Goal: Task Accomplishment & Management: Use online tool/utility

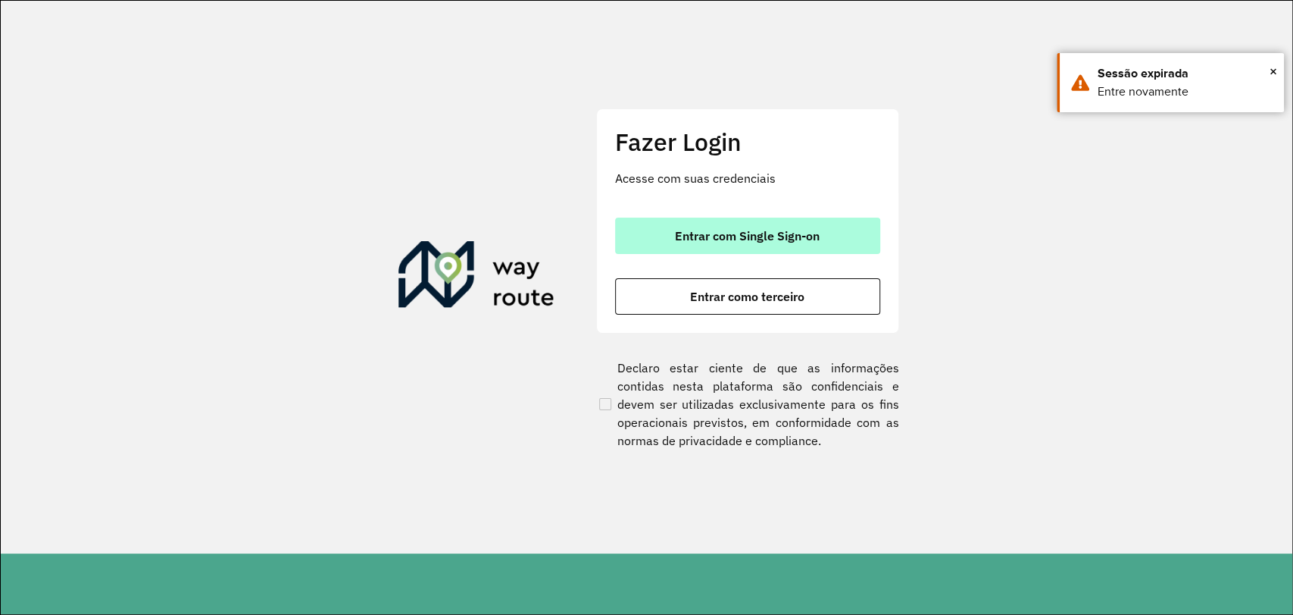
click at [702, 230] on span "Entrar com Single Sign-on" at bounding box center [747, 236] width 145 height 12
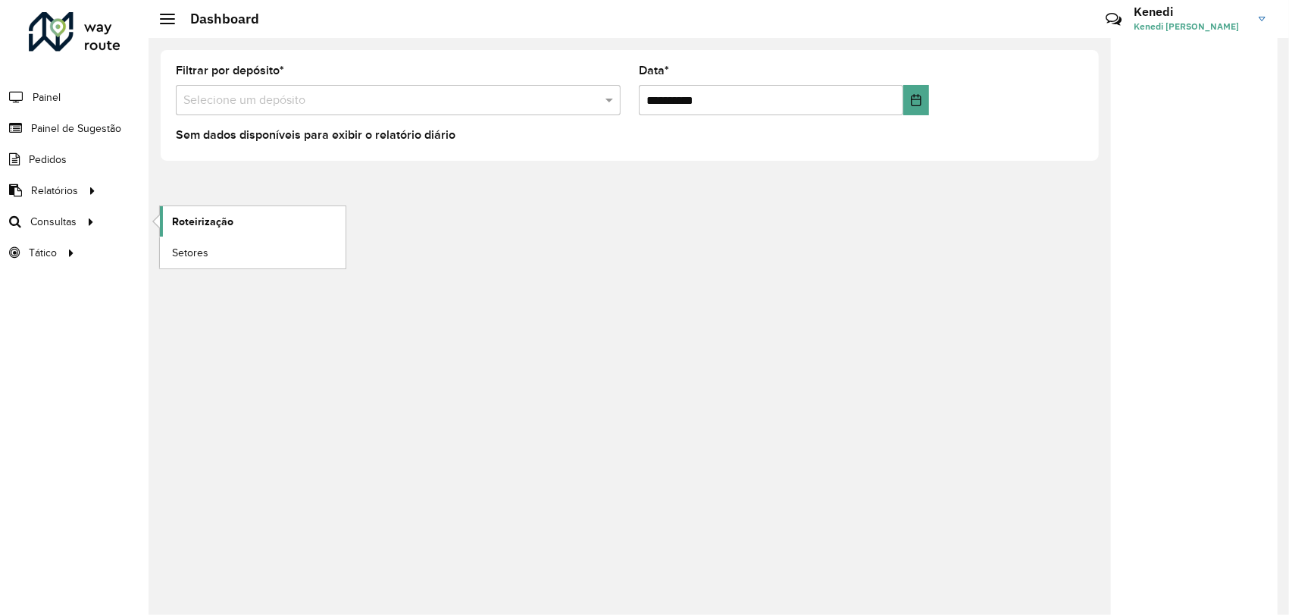
click at [204, 229] on link "Roteirização" at bounding box center [253, 221] width 186 height 30
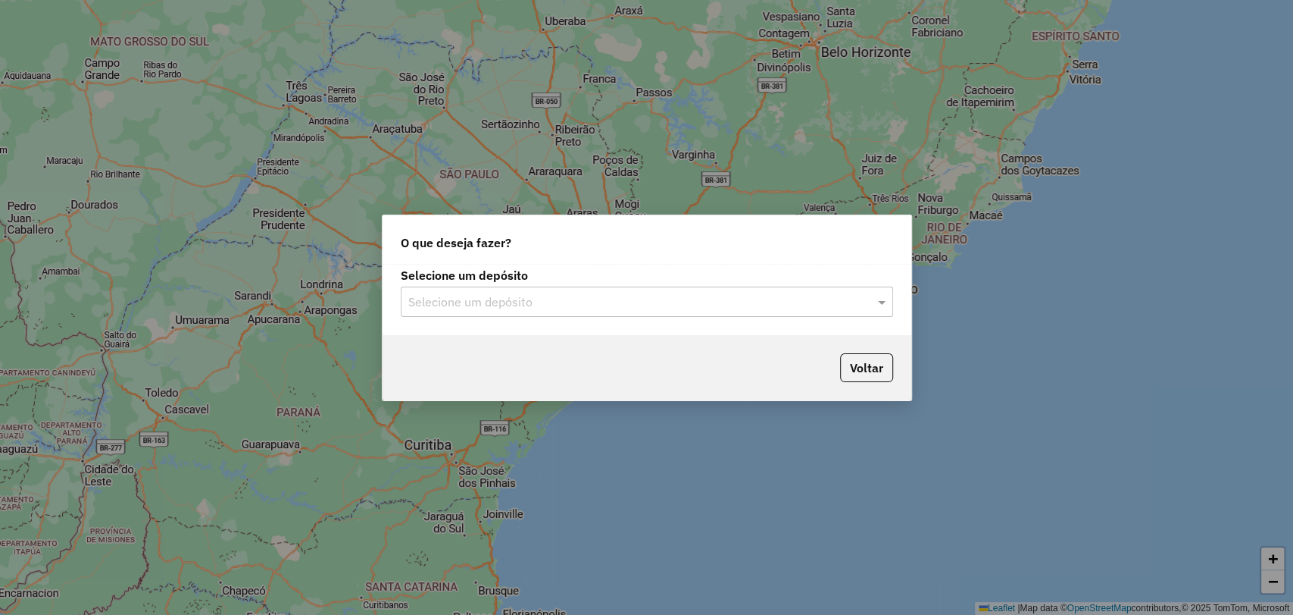
click at [730, 309] on input "text" at bounding box center [631, 302] width 447 height 18
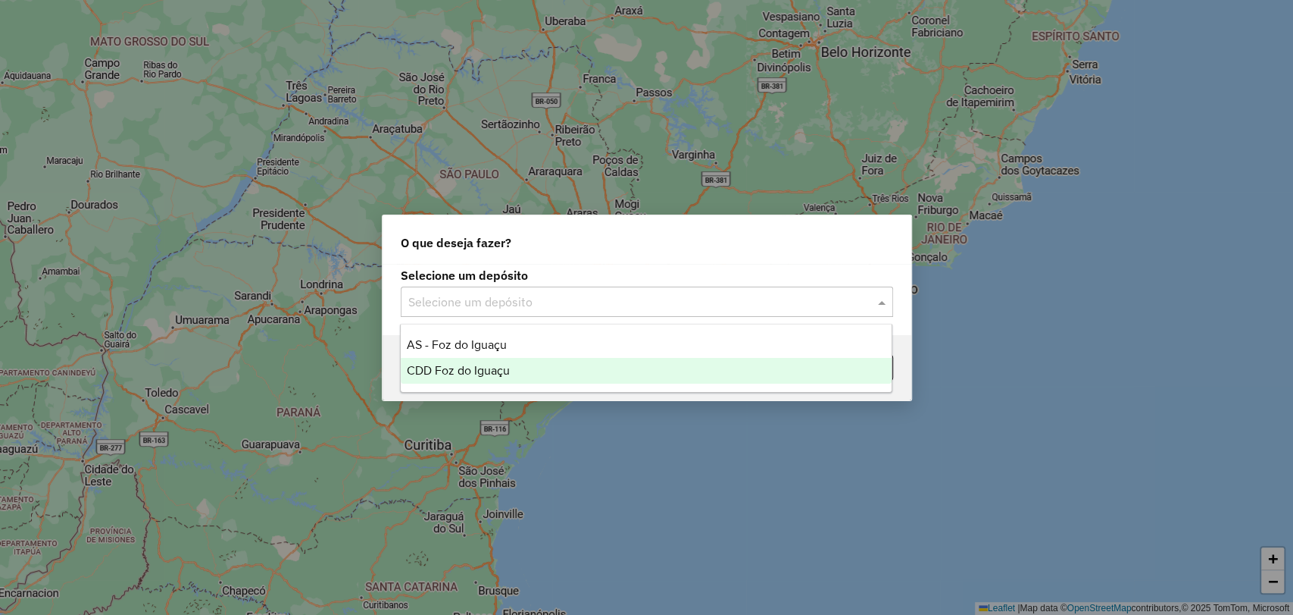
click at [533, 365] on div "CDD Foz do Iguaçu" at bounding box center [646, 371] width 491 height 26
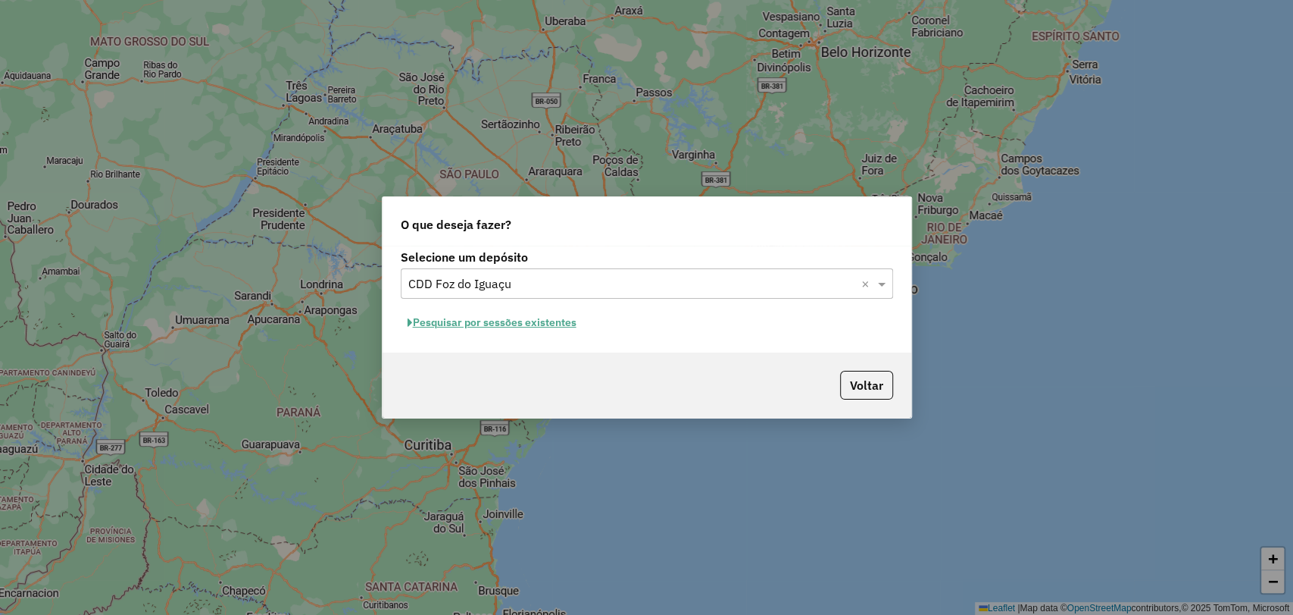
click at [529, 327] on button "Pesquisar por sessões existentes" at bounding box center [492, 322] width 183 height 23
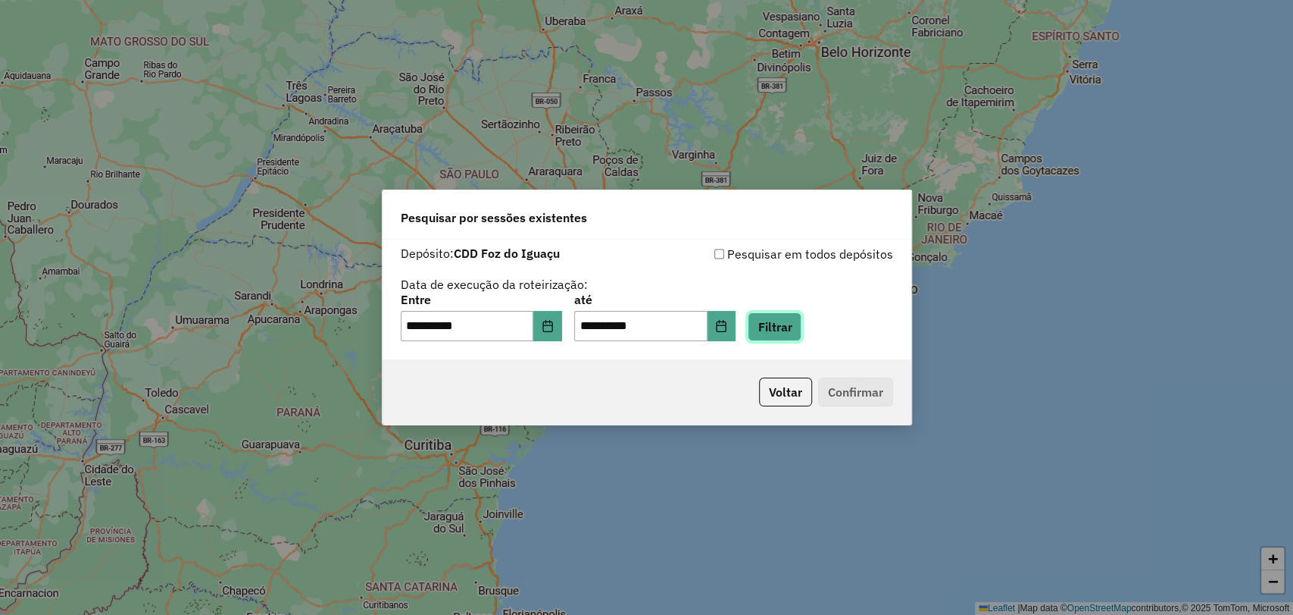
click at [802, 329] on button "Filtrar" at bounding box center [775, 326] width 54 height 29
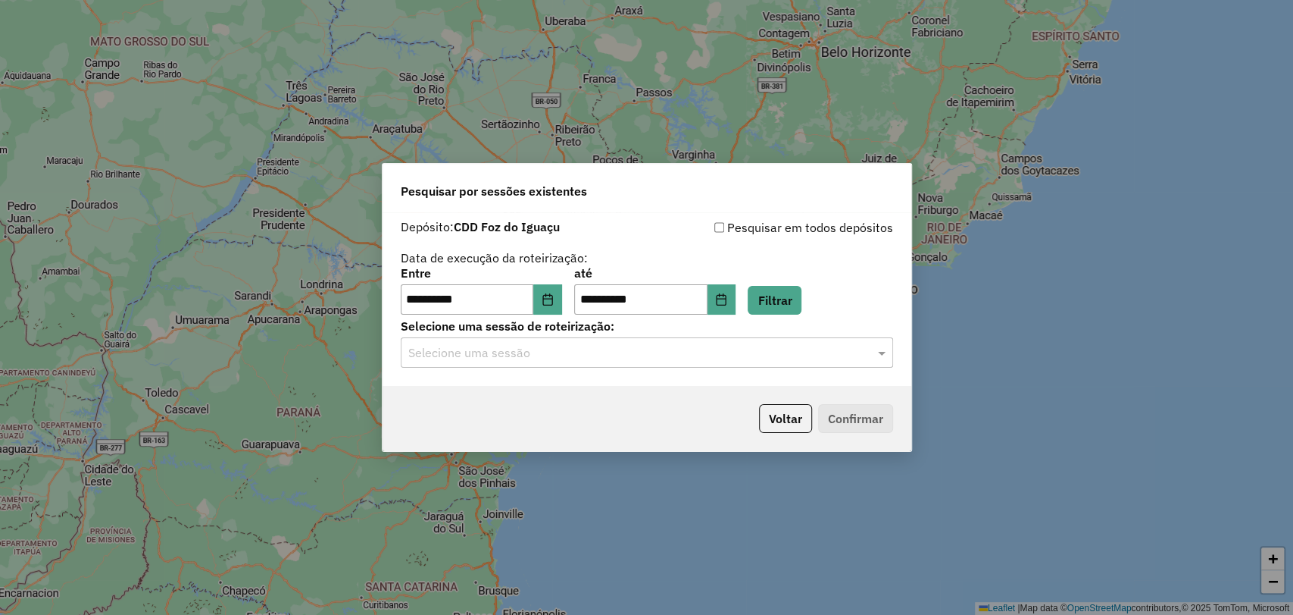
click at [867, 414] on p-footer "Voltar Confirmar" at bounding box center [823, 418] width 140 height 29
click at [790, 353] on input "text" at bounding box center [631, 353] width 447 height 18
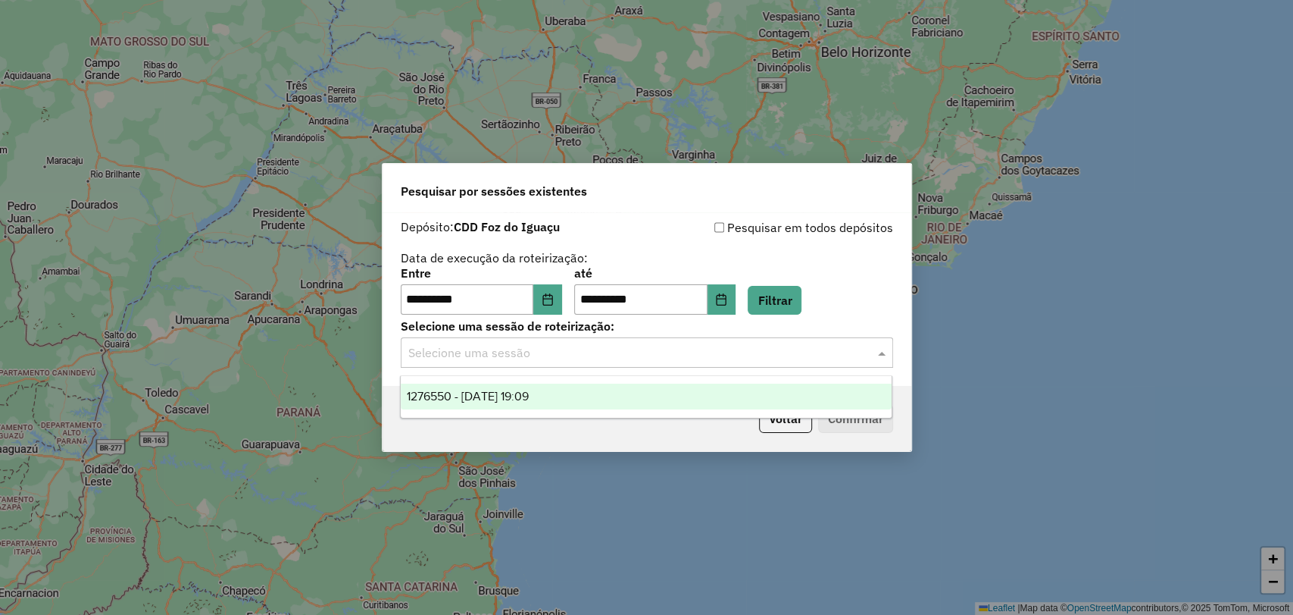
click at [713, 377] on ng-dropdown-panel "1276550 - 16/09/2025 19:09" at bounding box center [646, 396] width 493 height 43
click at [742, 397] on div "1276550 - 16/09/2025 19:09" at bounding box center [646, 396] width 491 height 26
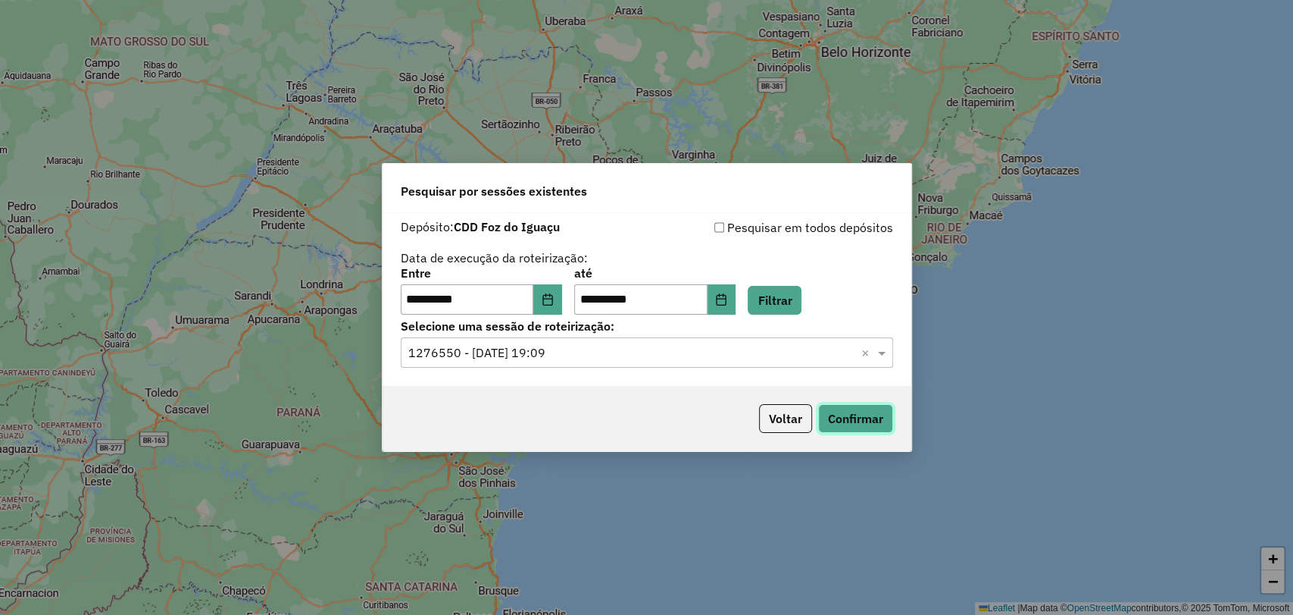
click at [852, 418] on button "Confirmar" at bounding box center [855, 418] width 75 height 29
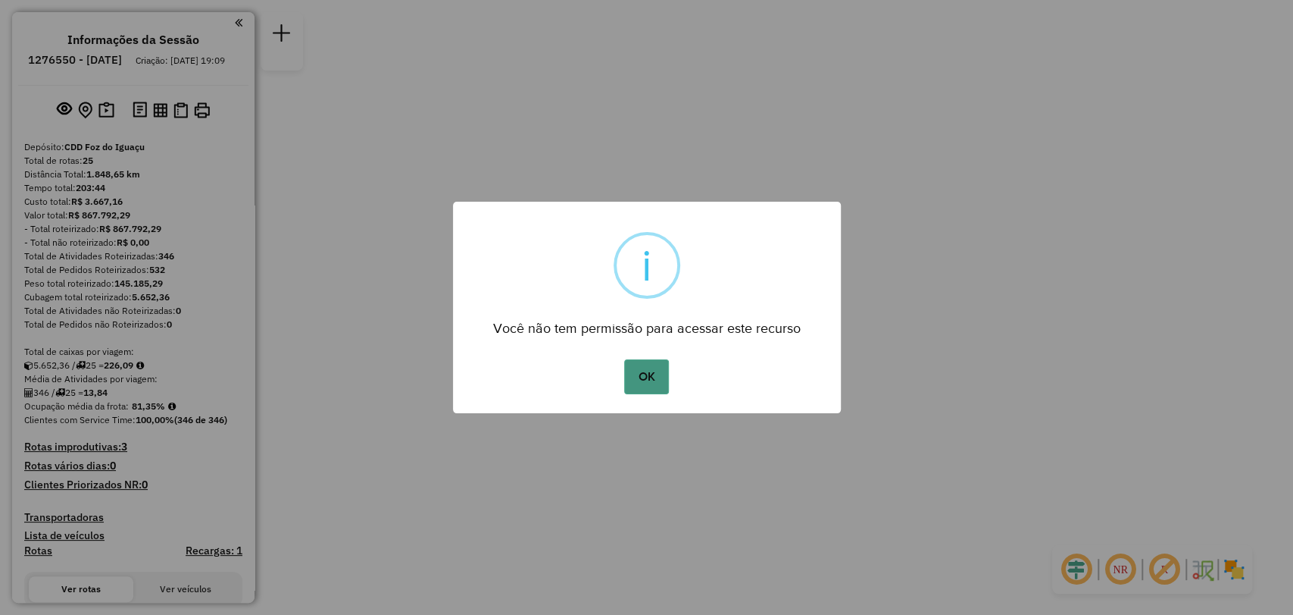
click at [642, 382] on button "OK" at bounding box center [646, 376] width 45 height 35
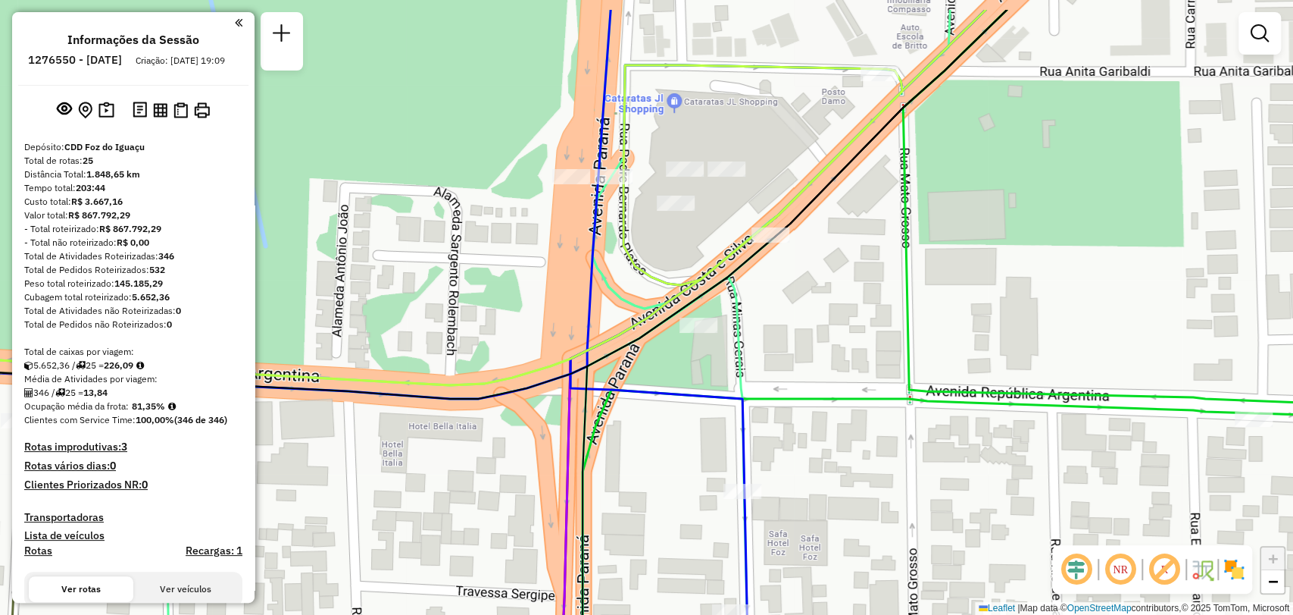
drag, startPoint x: 721, startPoint y: 214, endPoint x: 656, endPoint y: 287, distance: 97.7
click at [656, 285] on icon at bounding box center [805, 147] width 362 height 275
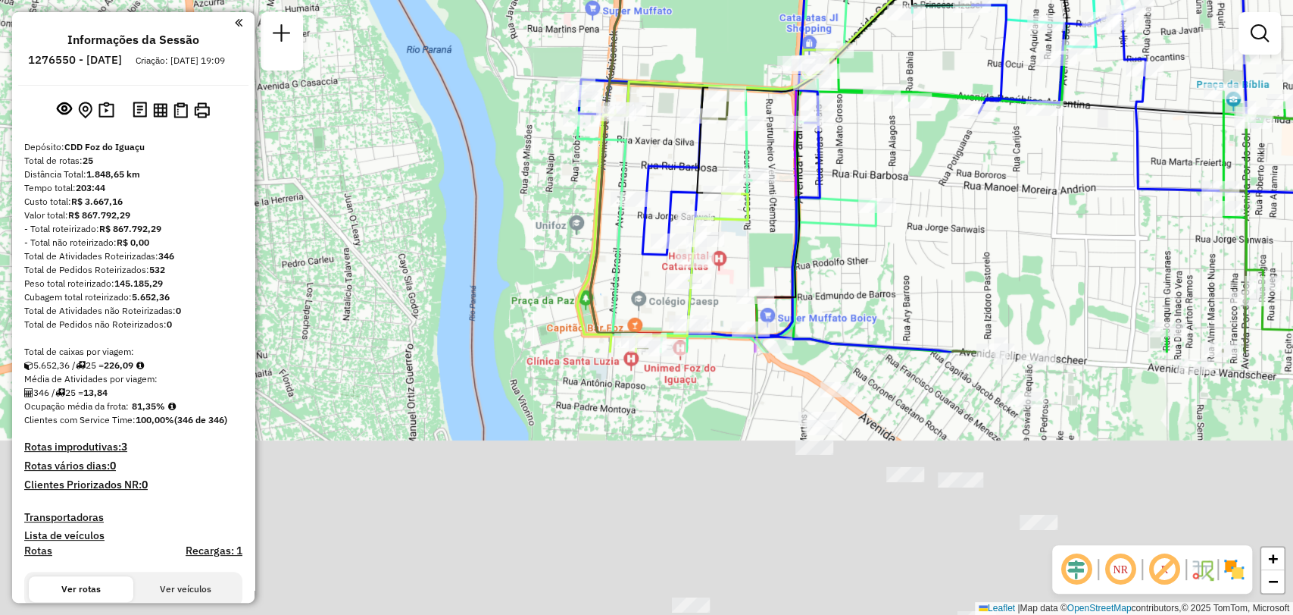
drag, startPoint x: 793, startPoint y: 499, endPoint x: 840, endPoint y: 6, distance: 495.4
click at [840, 6] on div "Janela de atendimento Grade de atendimento Capacidade Transportadoras Veículos …" at bounding box center [646, 307] width 1293 height 615
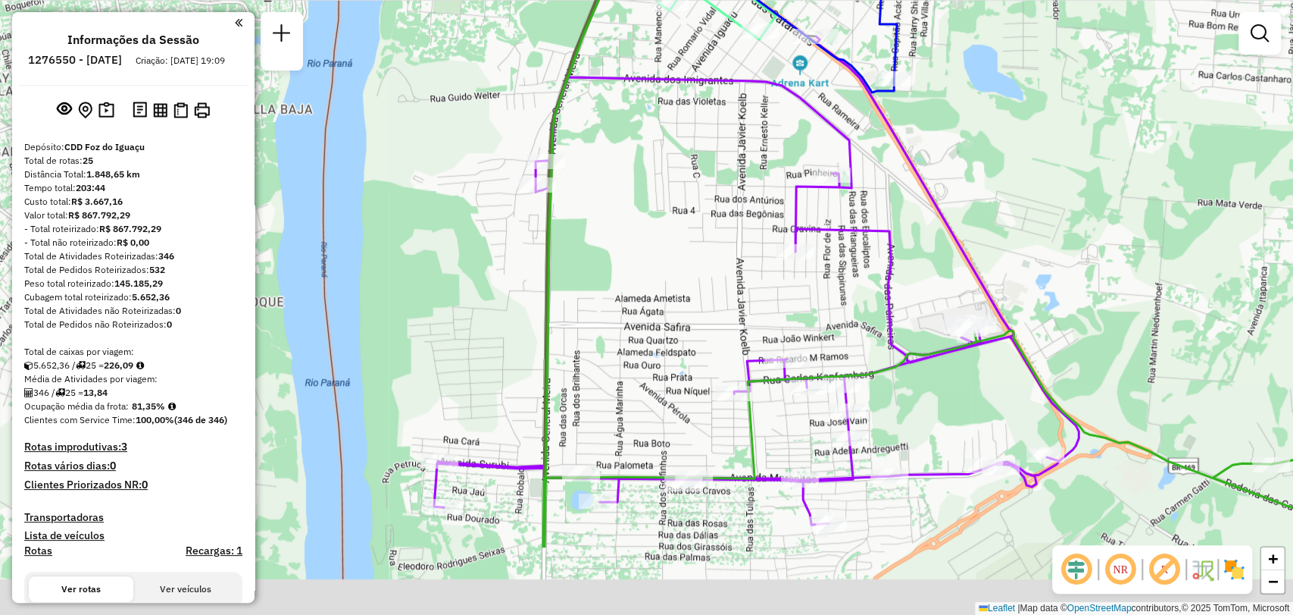
drag, startPoint x: 805, startPoint y: 356, endPoint x: 654, endPoint y: 207, distance: 212.7
click at [663, 219] on div "Janela de atendimento Grade de atendimento Capacidade Transportadoras Veículos …" at bounding box center [646, 307] width 1293 height 615
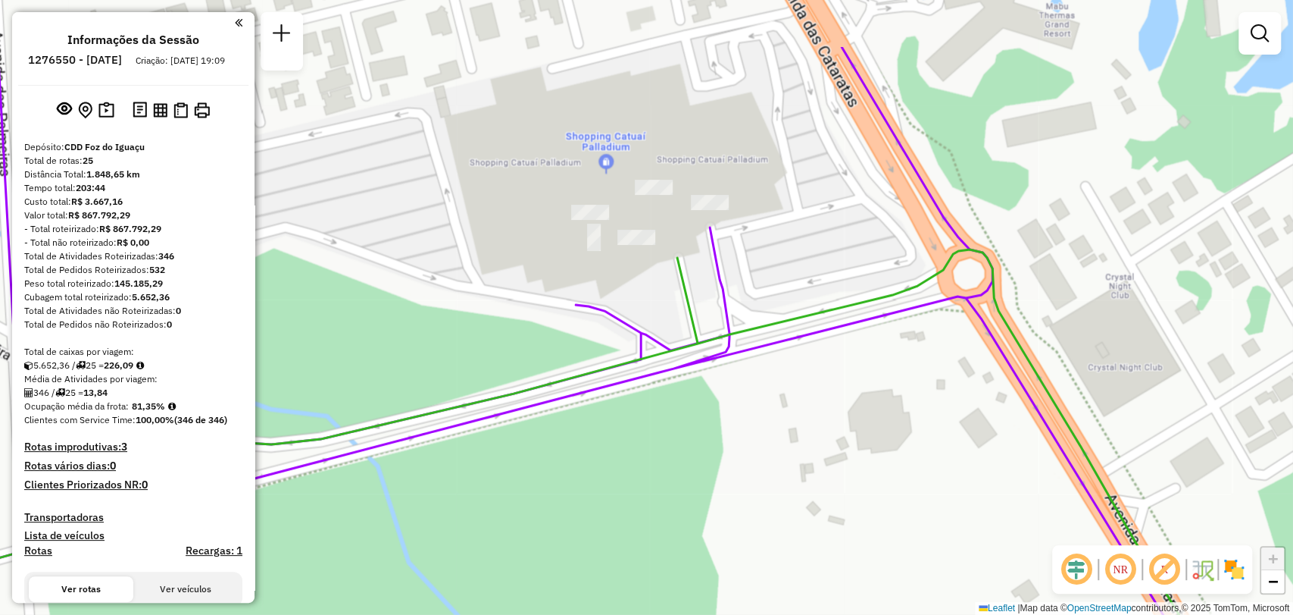
drag, startPoint x: 665, startPoint y: 164, endPoint x: 683, endPoint y: 273, distance: 110.6
click at [683, 273] on icon at bounding box center [587, 516] width 1397 height 535
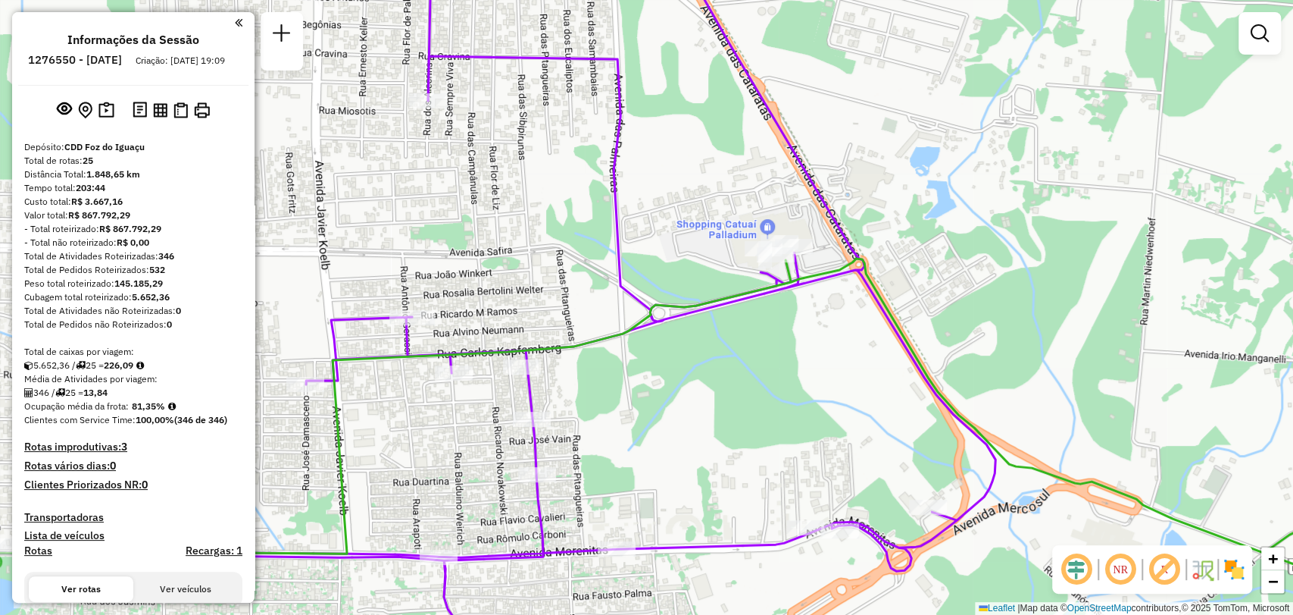
drag, startPoint x: 843, startPoint y: 145, endPoint x: 814, endPoint y: 190, distance: 53.8
click at [814, 190] on icon at bounding box center [419, 319] width 1154 height 653
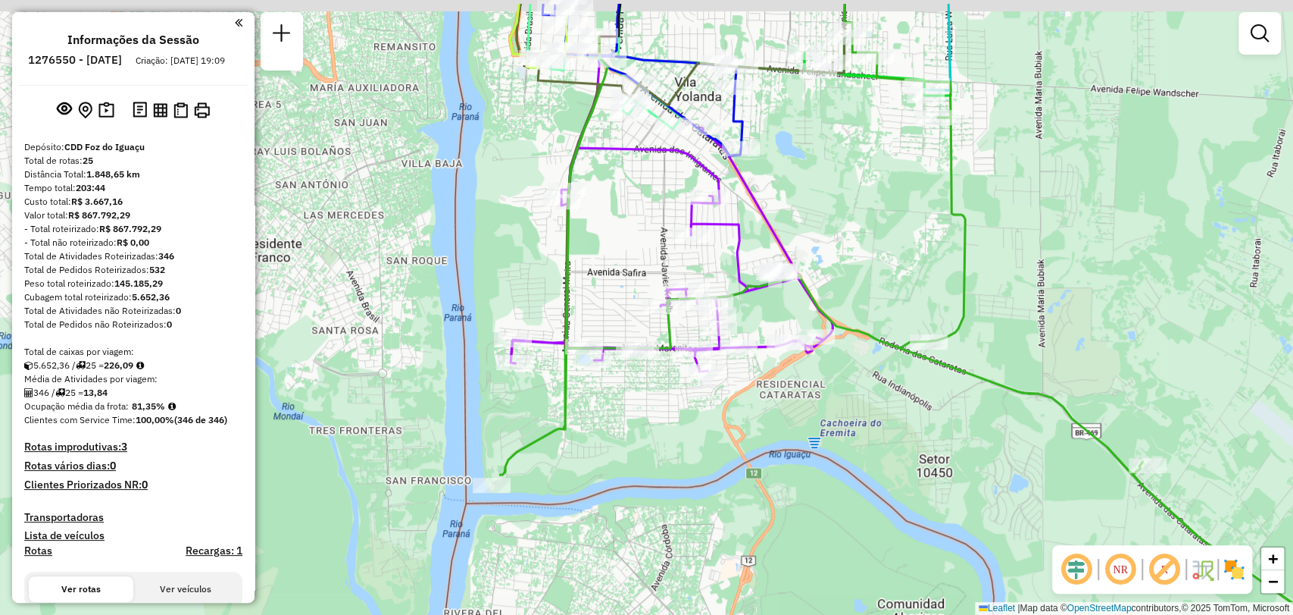
drag, startPoint x: 865, startPoint y: 205, endPoint x: 808, endPoint y: 312, distance: 121.4
click at [808, 312] on div "Janela de atendimento Grade de atendimento Capacidade Transportadoras Veículos …" at bounding box center [646, 307] width 1293 height 615
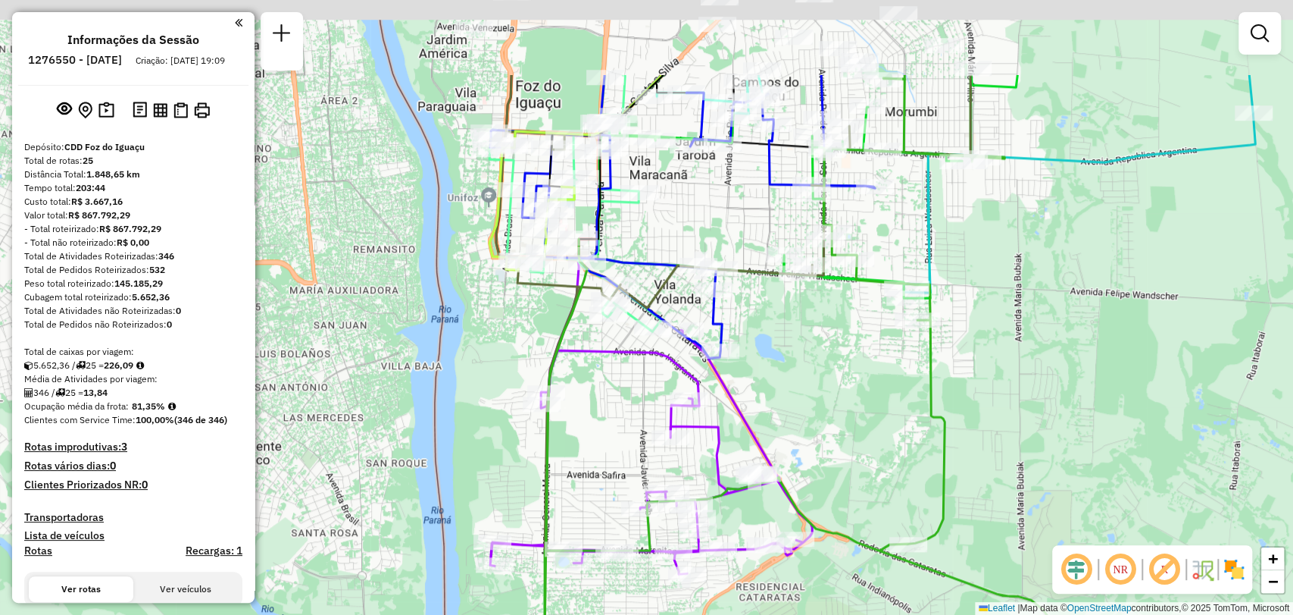
drag, startPoint x: 748, startPoint y: 214, endPoint x: 766, endPoint y: 349, distance: 136.8
click at [766, 349] on div "Janela de atendimento Grade de atendimento Capacidade Transportadoras Veículos …" at bounding box center [646, 307] width 1293 height 615
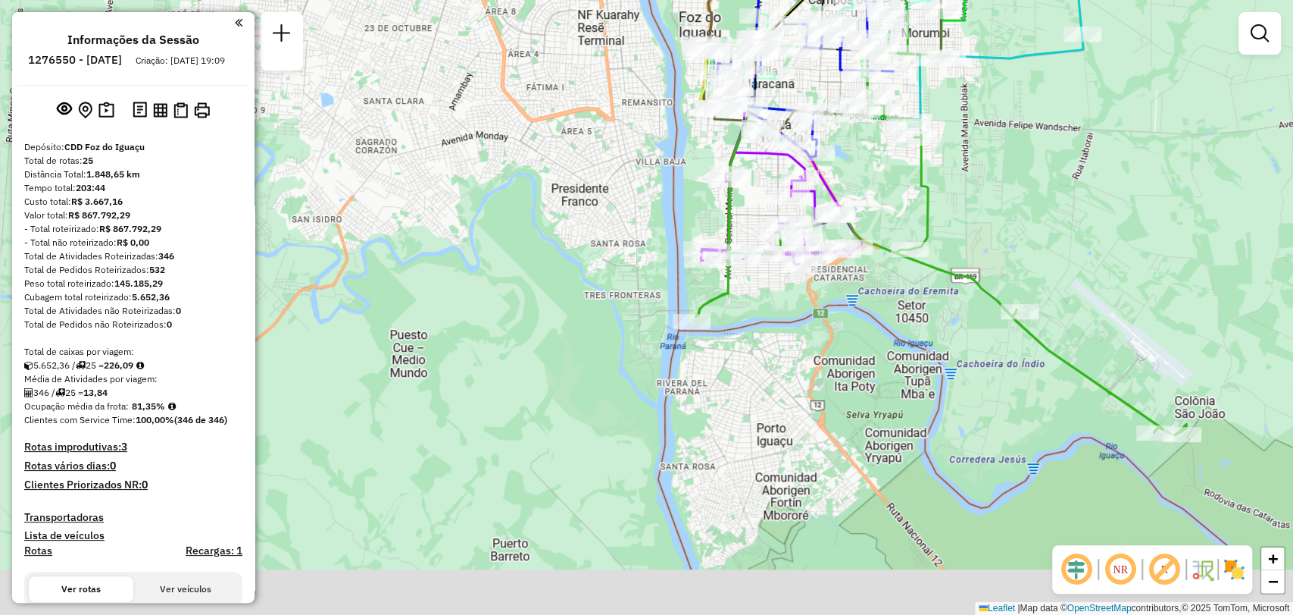
drag, startPoint x: 870, startPoint y: 399, endPoint x: 746, endPoint y: 130, distance: 295.3
click at [746, 130] on div "Rota 11 - Placa QJU2F48 32908567 - ROBINSON CRUSOE MARQ Janela de atendimento G…" at bounding box center [646, 307] width 1293 height 615
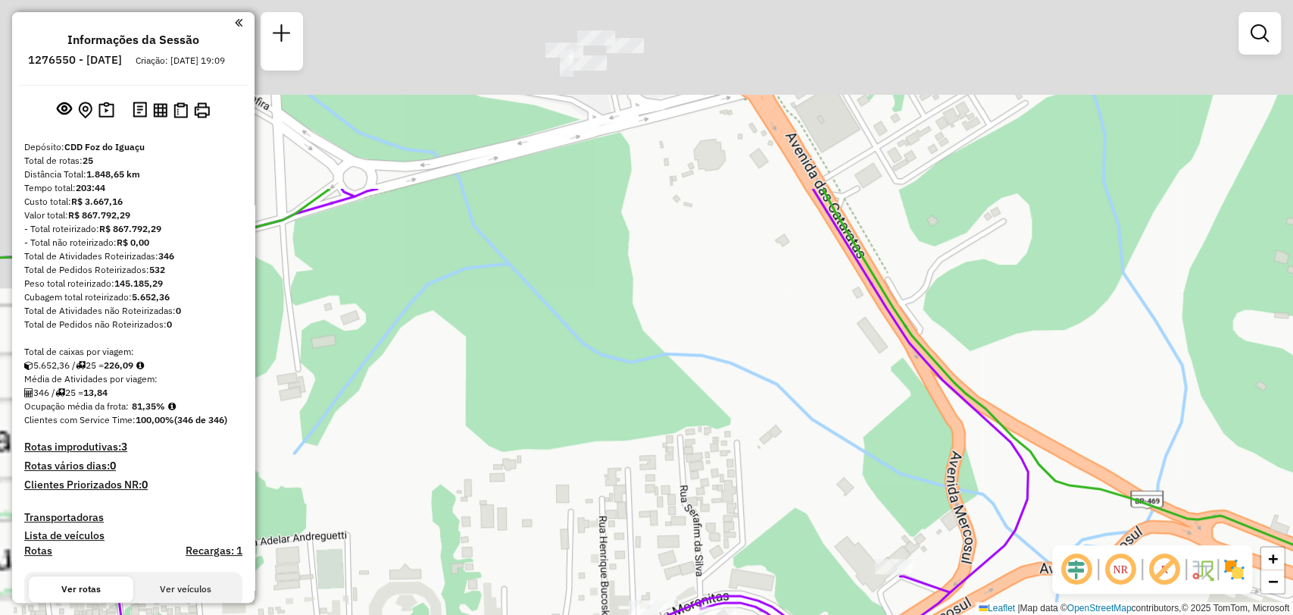
drag, startPoint x: 630, startPoint y: 87, endPoint x: 760, endPoint y: 311, distance: 259.4
click at [769, 366] on div "Rota 11 - Placa QJU2F48 32908567 - ROBINSON CRUSOE MARQ Rota 11 - Placa QJU2F48…" at bounding box center [646, 307] width 1293 height 615
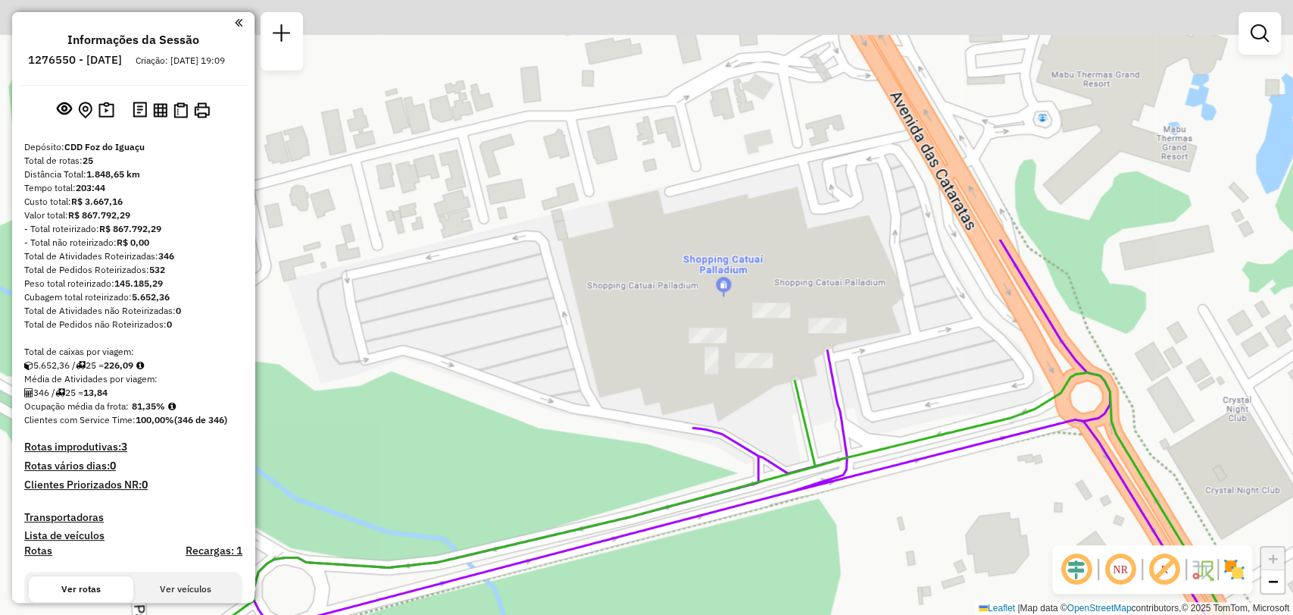
drag, startPoint x: 566, startPoint y: 120, endPoint x: 713, endPoint y: 421, distance: 334.8
click at [713, 421] on icon at bounding box center [732, 607] width 1430 height 737
